Goal: Information Seeking & Learning: Find specific fact

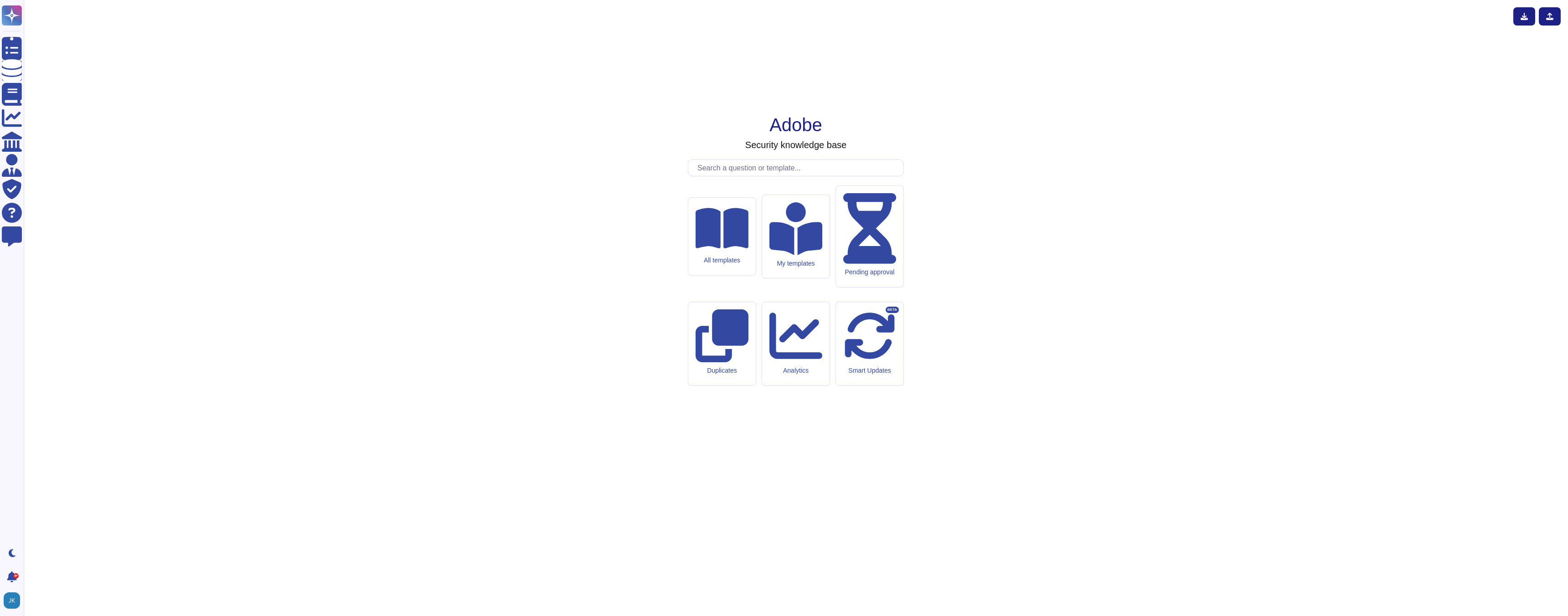
click at [713, 176] on input "text" at bounding box center [797, 167] width 210 height 16
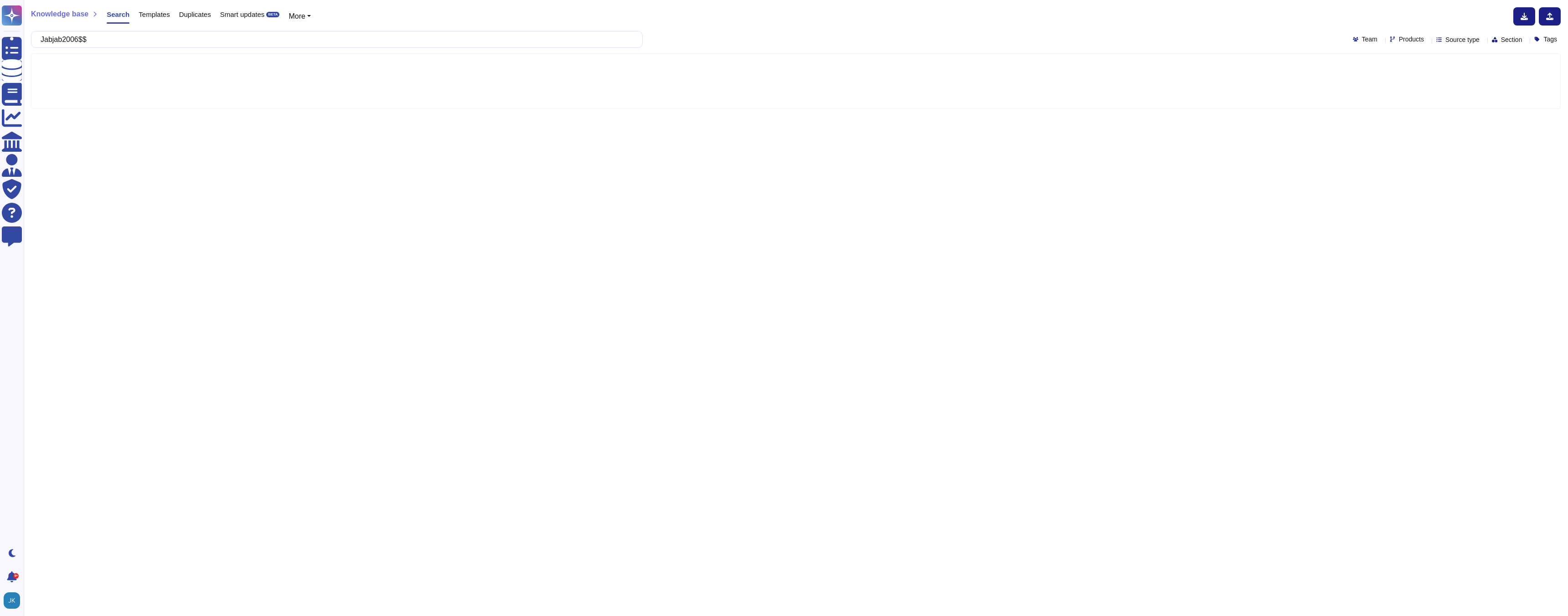
click at [199, 40] on input "Jabjab2006$$" at bounding box center [334, 39] width 597 height 16
type input "E"
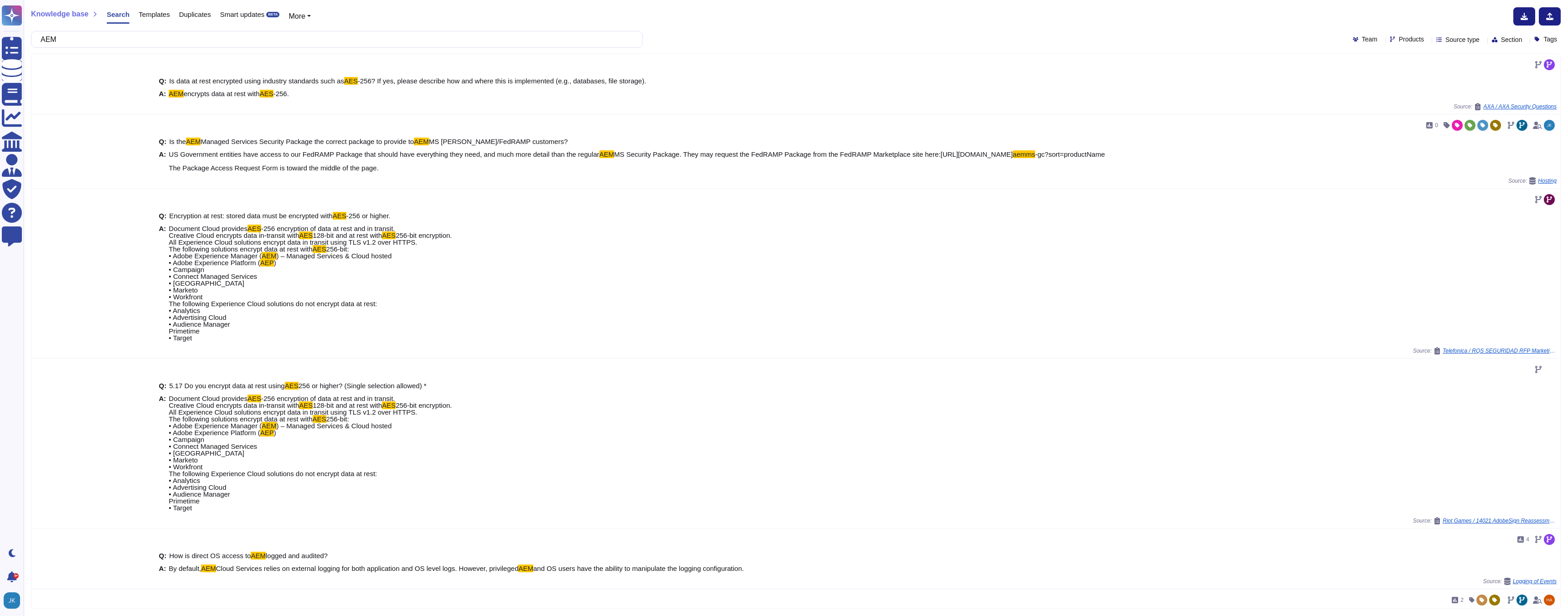
click at [112, 43] on input "AEM" at bounding box center [334, 39] width 597 height 16
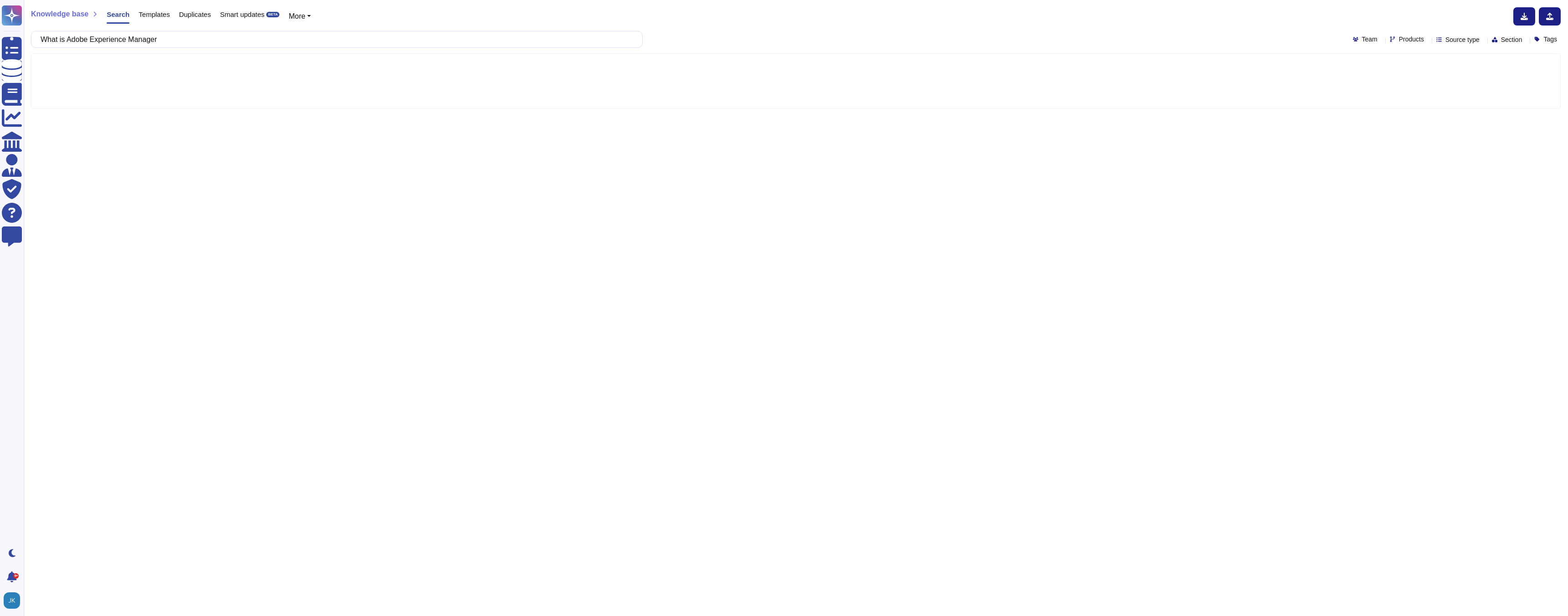
type input "What is Adobe Experience Manager"
